Goal: Transaction & Acquisition: Purchase product/service

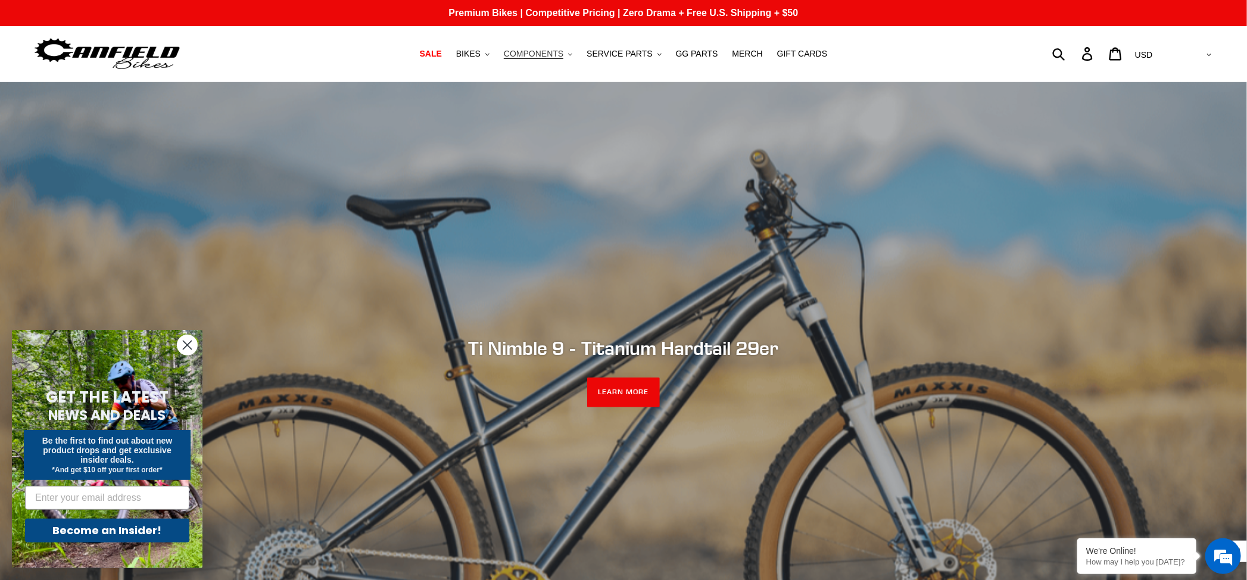
click at [562, 55] on span "COMPONENTS" at bounding box center [534, 54] width 60 height 10
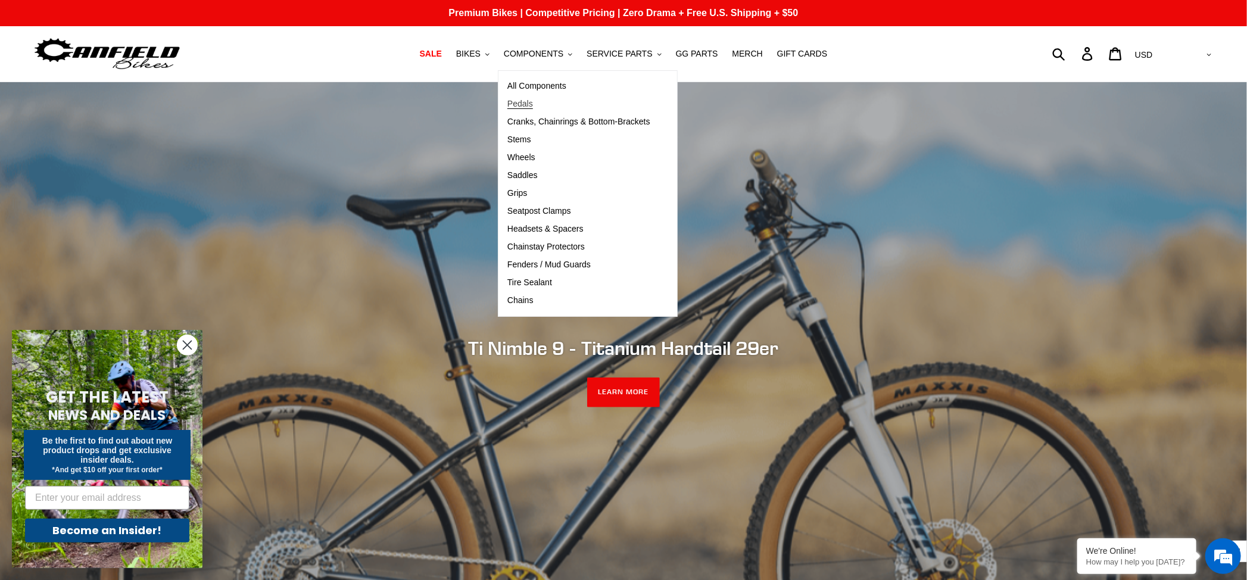
click at [532, 103] on span "Pedals" at bounding box center [520, 104] width 26 height 10
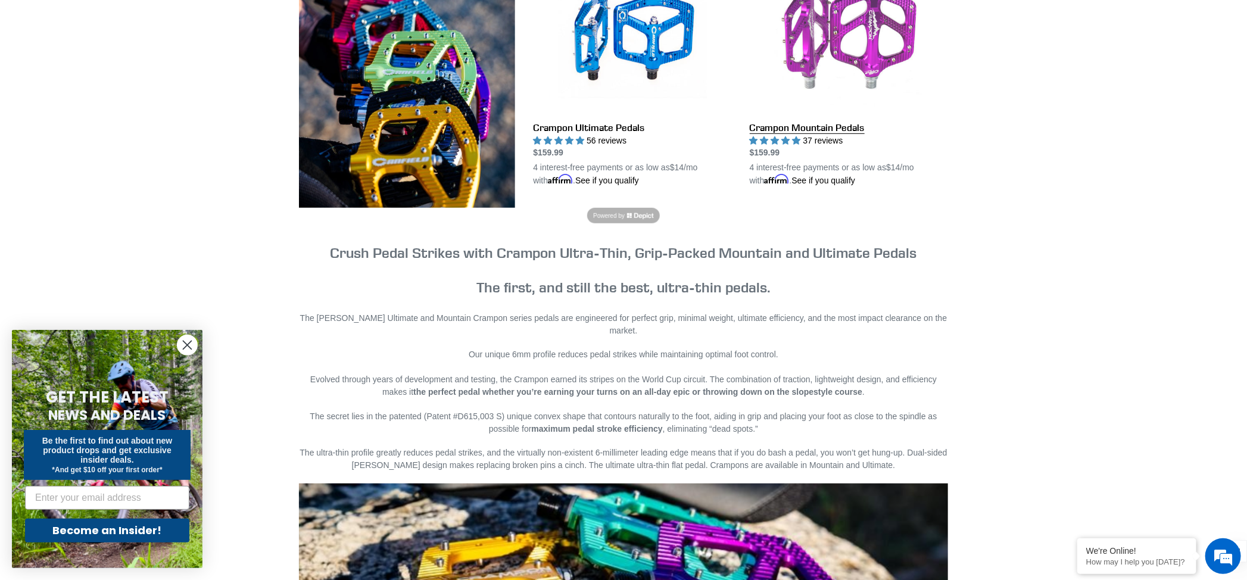
scroll to position [385, 0]
click at [840, 33] on link "Crampon Mountain Pedals" at bounding box center [849, 75] width 198 height 223
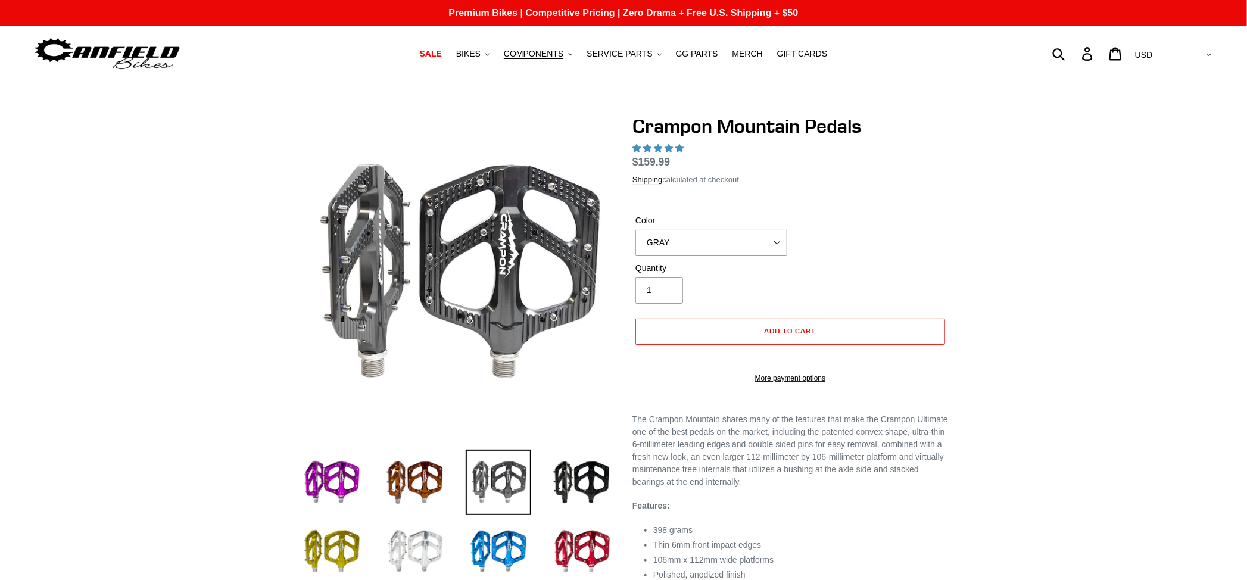
select select "highest-rating"
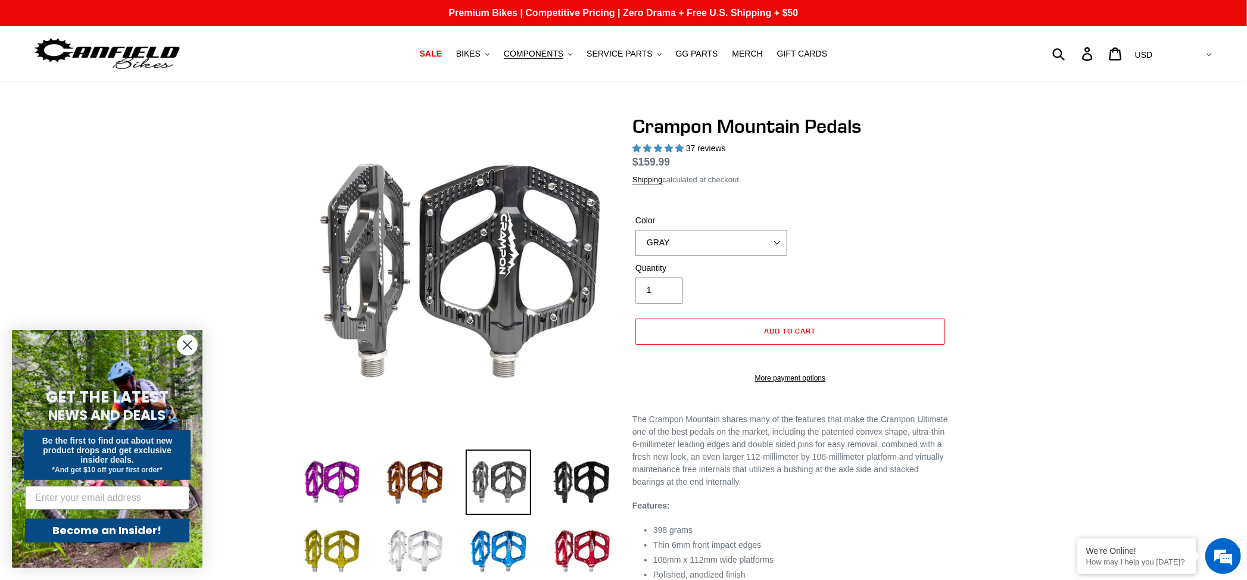
click at [757, 238] on select "GRAY BLACK STEALTH - Sold out POLISHED RED BLUE [GEOGRAPHIC_DATA] ORANGE PNW GR…" at bounding box center [711, 243] width 152 height 26
click at [775, 256] on select "GRAY BLACK STEALTH - Sold out POLISHED RED BLUE [GEOGRAPHIC_DATA] ORANGE PNW GR…" at bounding box center [711, 243] width 152 height 26
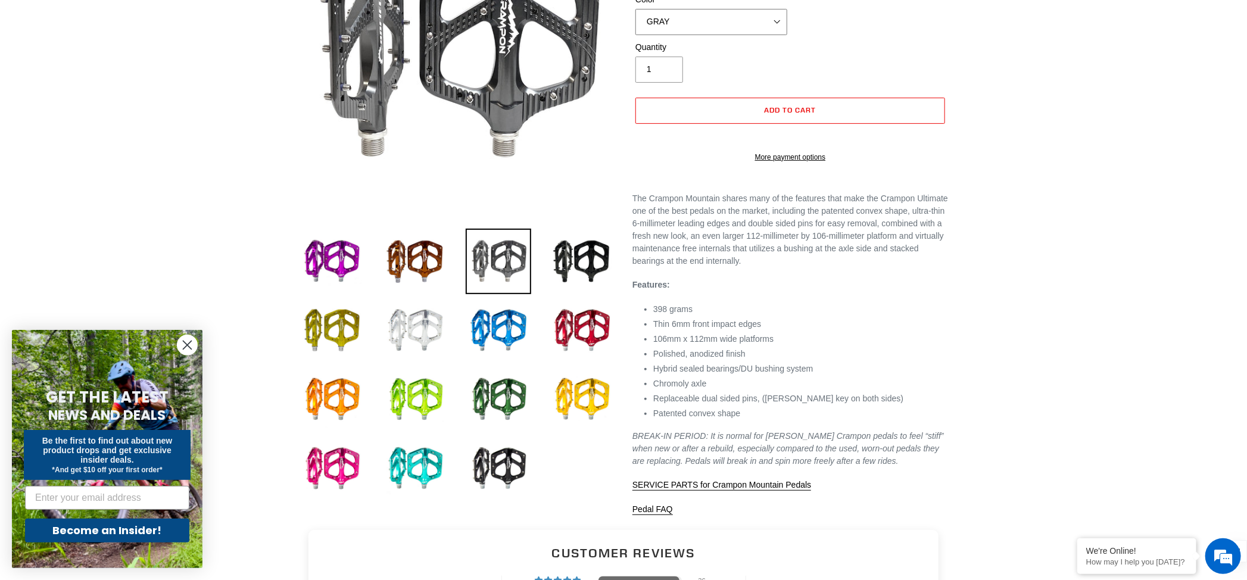
scroll to position [217, 0]
